Goal: Task Accomplishment & Management: Manage account settings

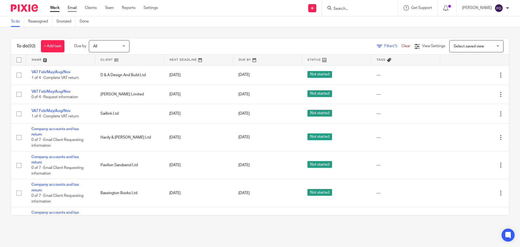
click at [73, 7] on link "Email" at bounding box center [72, 7] width 9 height 5
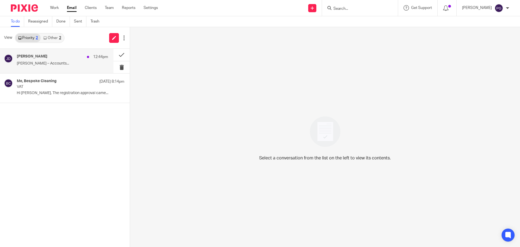
click at [46, 62] on p "Jack Drydale – Accounts..." at bounding box center [62, 63] width 91 height 5
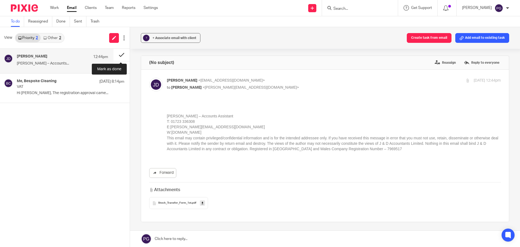
click at [120, 56] on button at bounding box center [122, 55] width 16 height 12
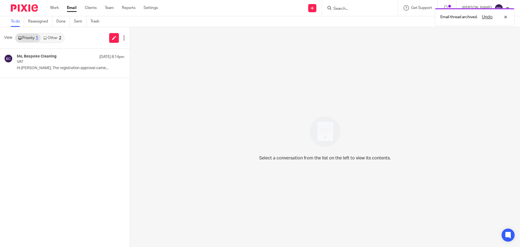
click at [48, 35] on link "Other 2" at bounding box center [52, 38] width 23 height 9
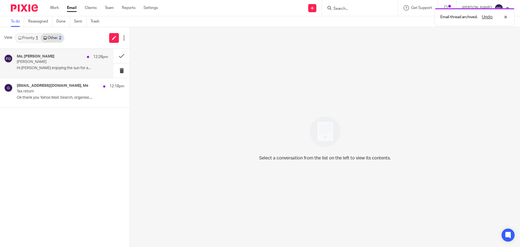
click at [57, 54] on div "Me, mike wildey 12:28pm BoB Hi Philip Still enjoying the sun for a..." at bounding box center [57, 63] width 114 height 29
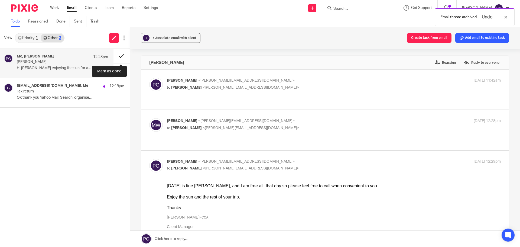
click at [124, 53] on button at bounding box center [122, 56] width 16 height 14
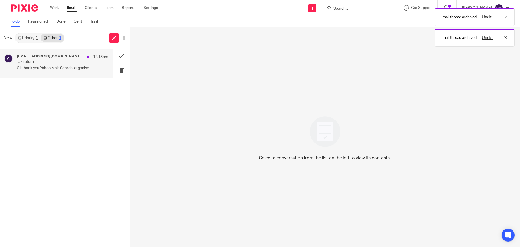
click at [83, 60] on p "Tax return" at bounding box center [53, 62] width 73 height 5
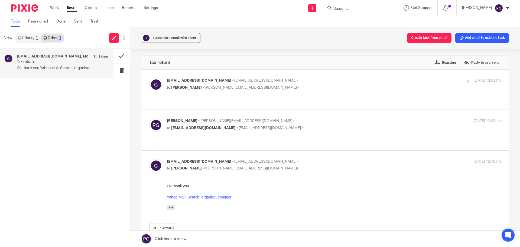
click at [45, 53] on div "graykerry11@gmail.com, Me 12:18pm Tax return Ok thank you Yahoo Mail: Search, o…" at bounding box center [57, 63] width 114 height 29
click at [17, 37] on link "Priority 1" at bounding box center [27, 38] width 25 height 9
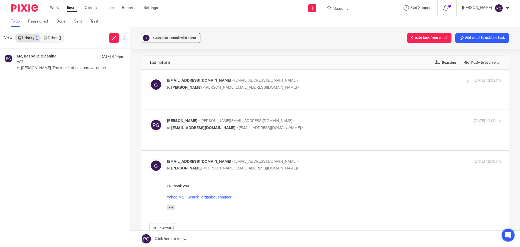
click at [55, 36] on link "Other 1" at bounding box center [52, 38] width 23 height 9
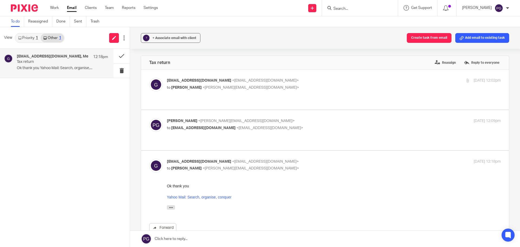
click at [45, 63] on p "Tax return" at bounding box center [53, 62] width 73 height 5
click at [357, 8] on input "Search" at bounding box center [357, 9] width 49 height 5
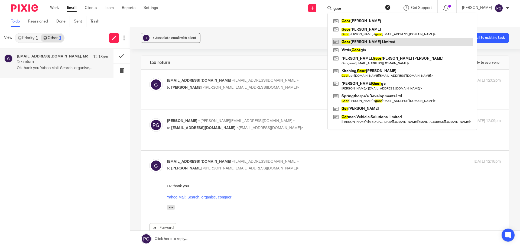
type input "geor"
click at [364, 42] on link at bounding box center [402, 42] width 141 height 8
click at [371, 41] on link at bounding box center [402, 42] width 141 height 8
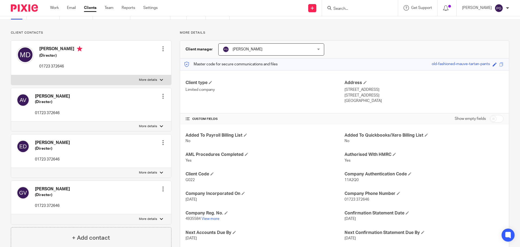
scroll to position [54, 0]
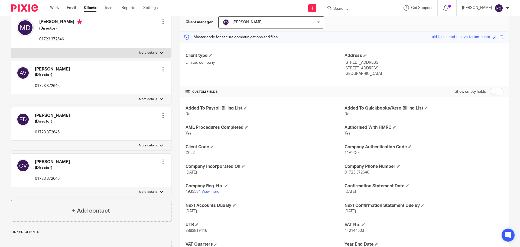
click at [159, 71] on div "[PERSON_NAME] (Director) 01723 372646 Edit contact Create client from contact E…" at bounding box center [91, 77] width 160 height 33
click at [162, 69] on div at bounding box center [162, 68] width 5 height 5
click at [134, 80] on link "Edit contact" at bounding box center [138, 81] width 52 height 8
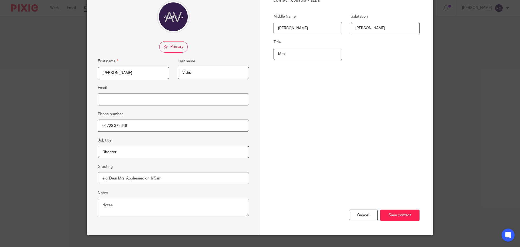
scroll to position [54, 0]
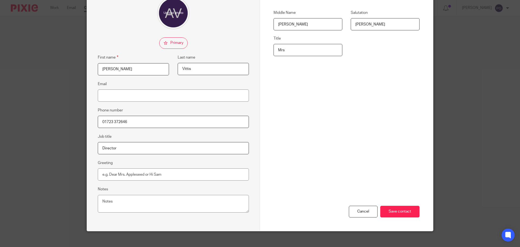
click at [154, 119] on input "01723 372646" at bounding box center [173, 122] width 151 height 12
type input "01723 372646 07386746492"
click at [396, 209] on input "Save contact" at bounding box center [400, 212] width 39 height 12
click at [399, 210] on input "Save contact" at bounding box center [400, 212] width 39 height 12
